Goal: Contribute content: Add original content to the website for others to see

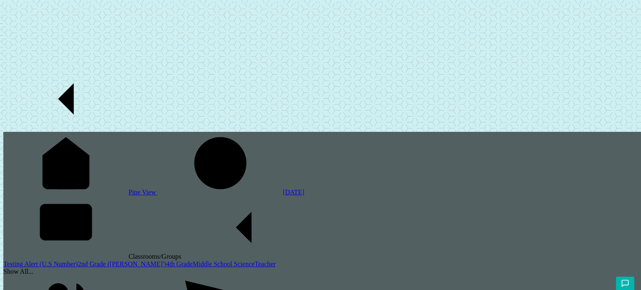
type input "imaage"
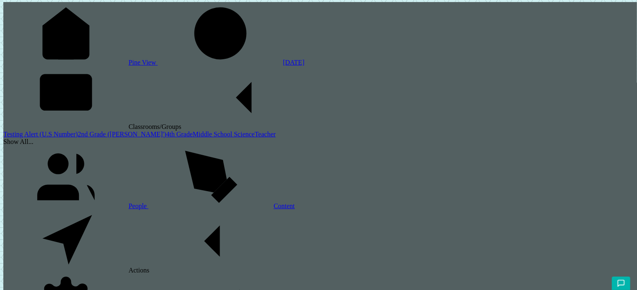
scroll to position [130, 0]
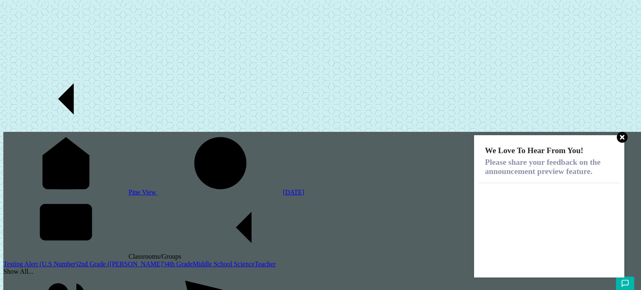
click at [619, 141] on use at bounding box center [622, 137] width 11 height 11
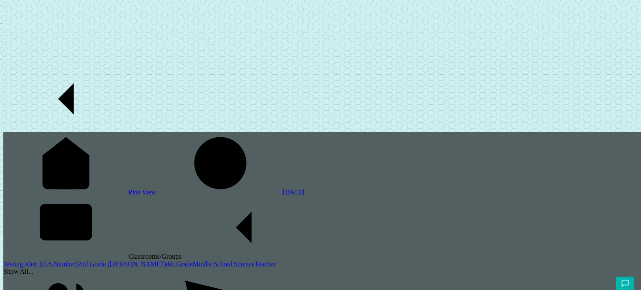
drag, startPoint x: 267, startPoint y: 174, endPoint x: 203, endPoint y: 236, distance: 89.1
